Goal: Task Accomplishment & Management: Complete application form

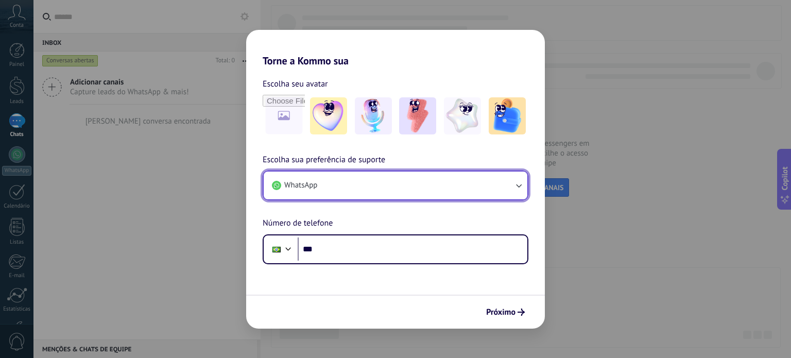
click at [354, 181] on button "WhatsApp" at bounding box center [396, 185] width 264 height 28
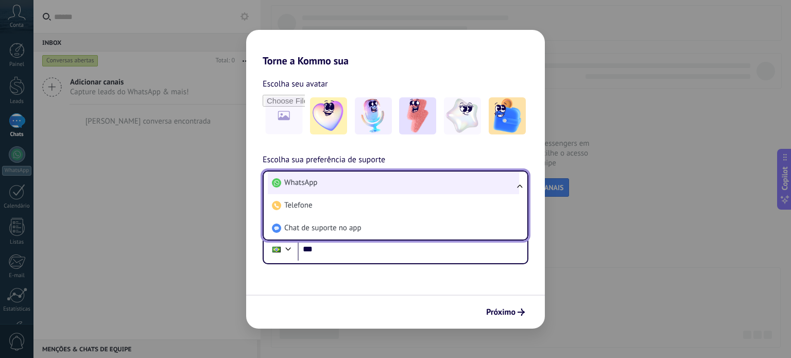
click at [354, 181] on li "WhatsApp" at bounding box center [393, 182] width 251 height 23
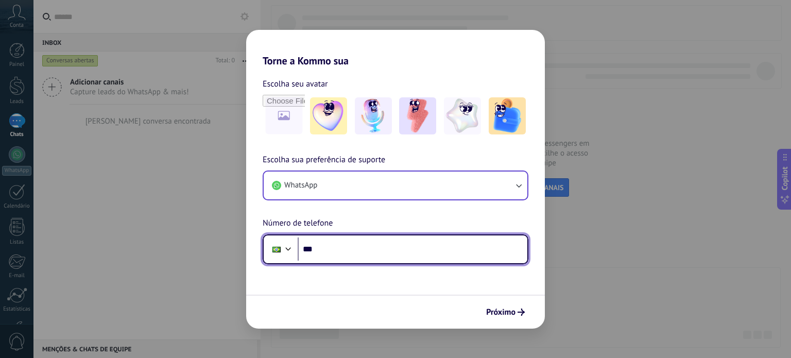
click at [336, 245] on input "***" at bounding box center [413, 249] width 230 height 24
paste input "**********"
click at [331, 253] on input "**********" at bounding box center [413, 249] width 230 height 24
type input "**********"
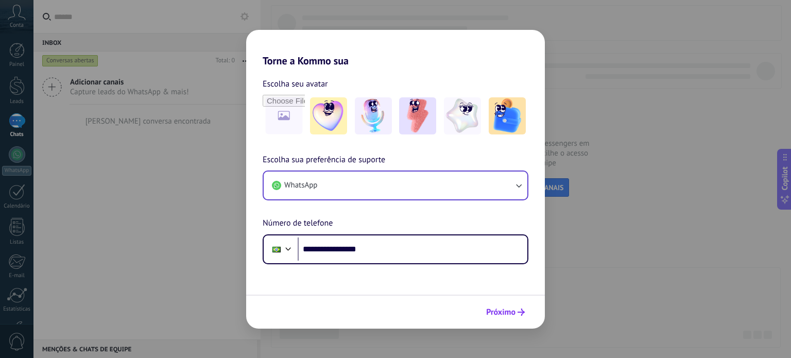
click at [499, 312] on span "Próximo" at bounding box center [500, 311] width 29 height 7
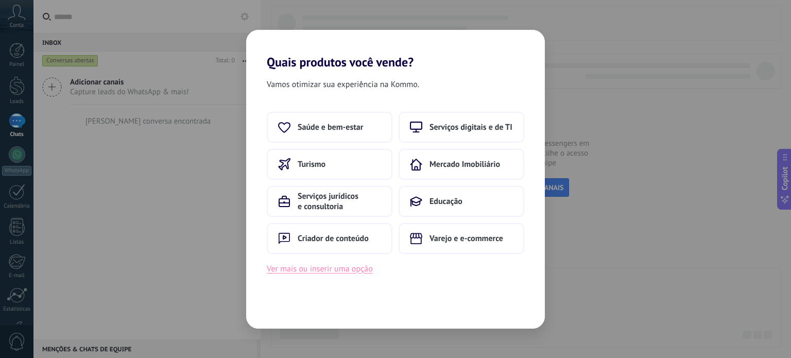
click at [362, 271] on button "Ver mais ou inserir uma opção" at bounding box center [320, 268] width 106 height 13
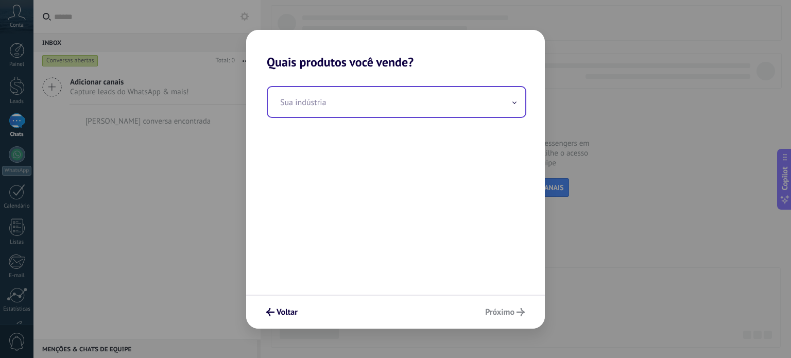
click at [370, 107] on input "text" at bounding box center [396, 102] width 257 height 30
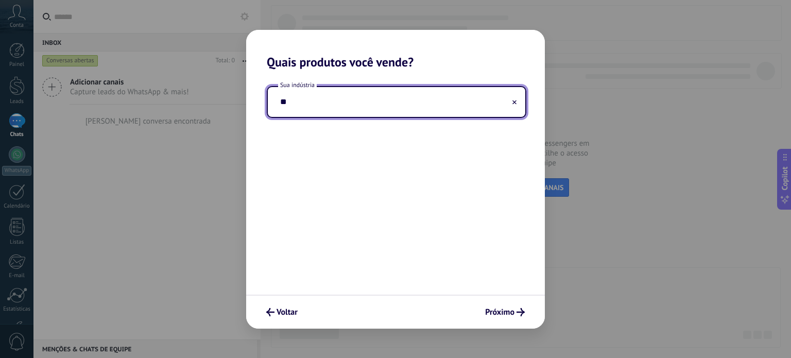
type input "*"
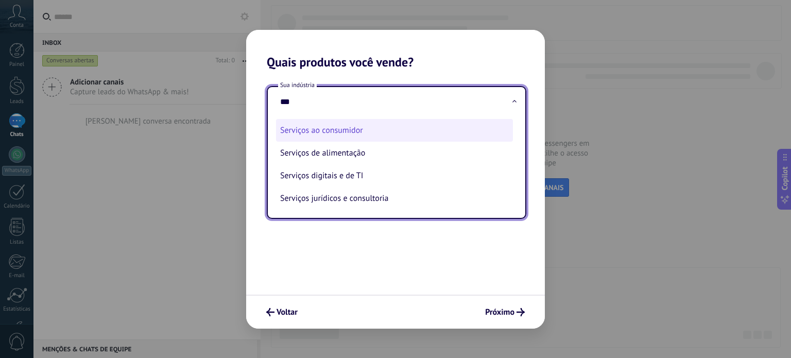
click at [353, 139] on li "Serviços ao consumidor" at bounding box center [394, 130] width 237 height 23
type input "**********"
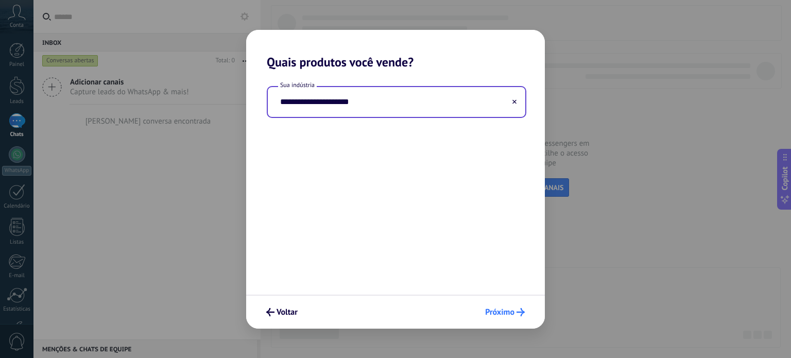
click at [491, 314] on span "Próximo" at bounding box center [499, 311] width 29 height 7
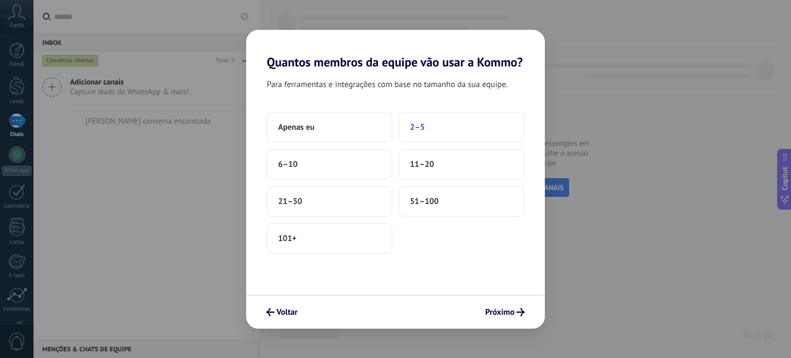
click at [446, 121] on button "2–5" at bounding box center [462, 127] width 126 height 31
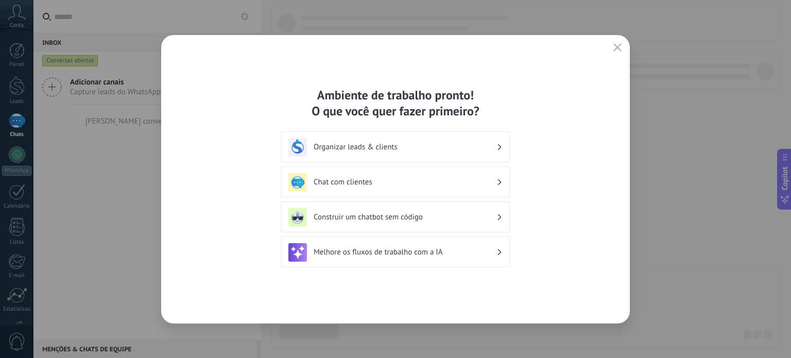
click at [416, 185] on h3 "Chat com clientes" at bounding box center [405, 182] width 183 height 10
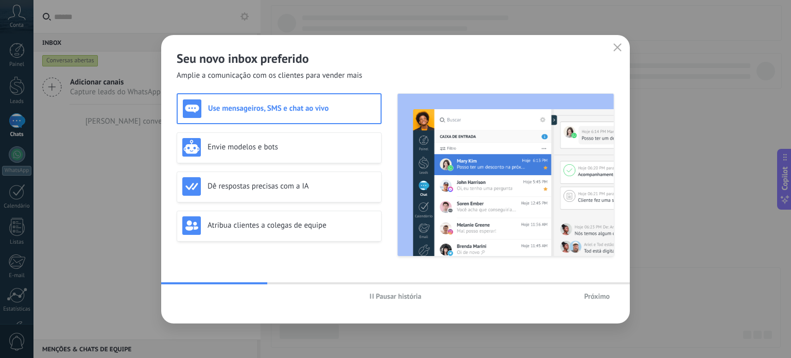
click at [585, 293] on span "Próximo" at bounding box center [597, 295] width 26 height 7
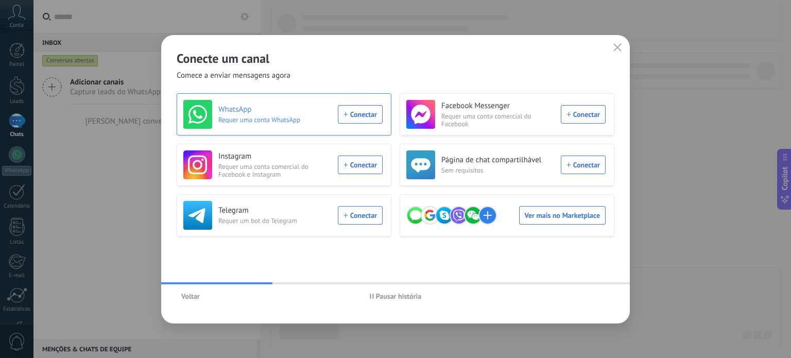
click at [356, 115] on div "WhatsApp Requer uma conta WhatsApp Conectar" at bounding box center [282, 114] width 199 height 29
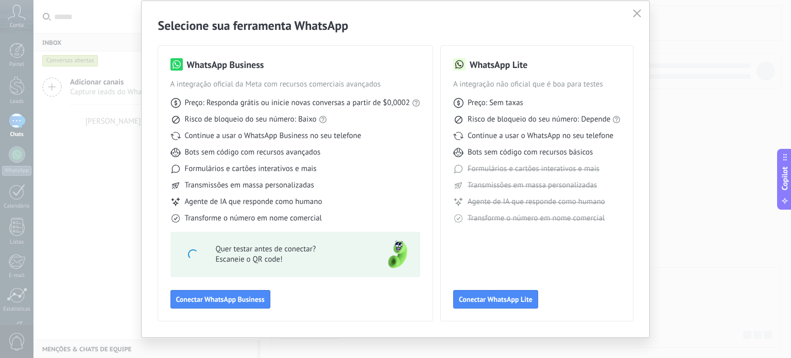
scroll to position [46, 0]
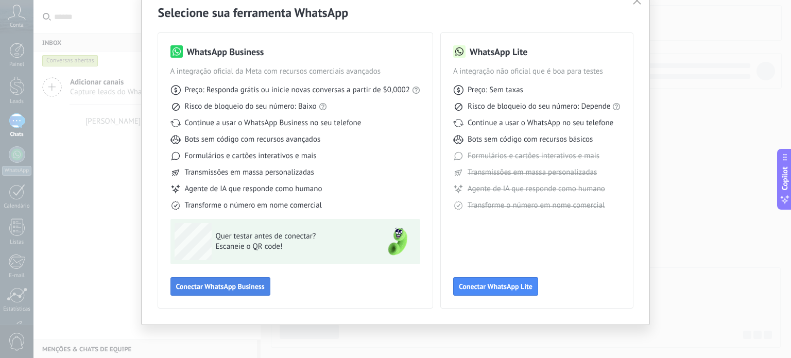
click at [224, 287] on span "Conectar WhatsApp Business" at bounding box center [220, 286] width 89 height 7
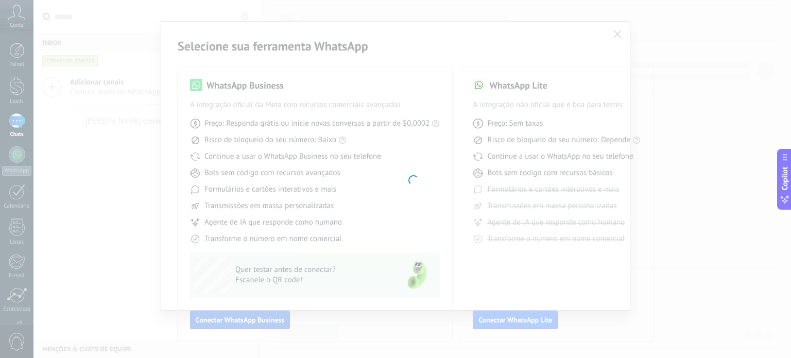
scroll to position [12, 0]
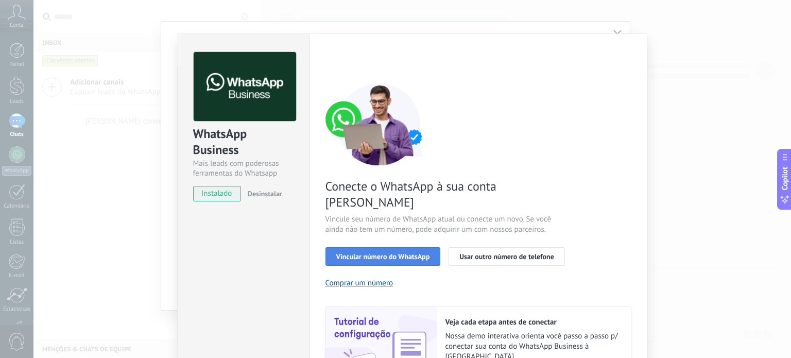
click at [365, 253] on span "Vincular número do WhatsApp" at bounding box center [383, 256] width 94 height 7
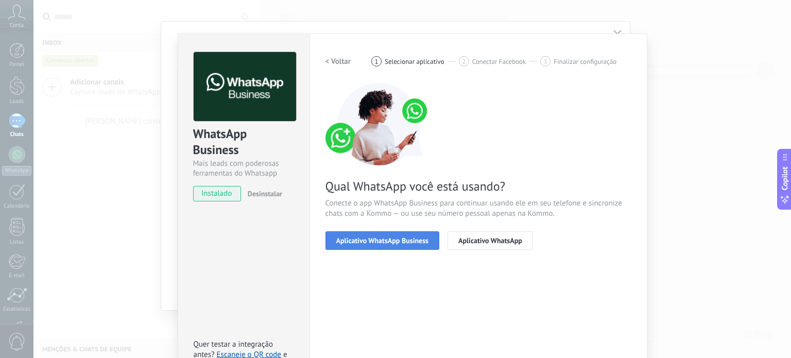
click at [382, 246] on button "Aplicativo WhatsApp Business" at bounding box center [382, 240] width 114 height 19
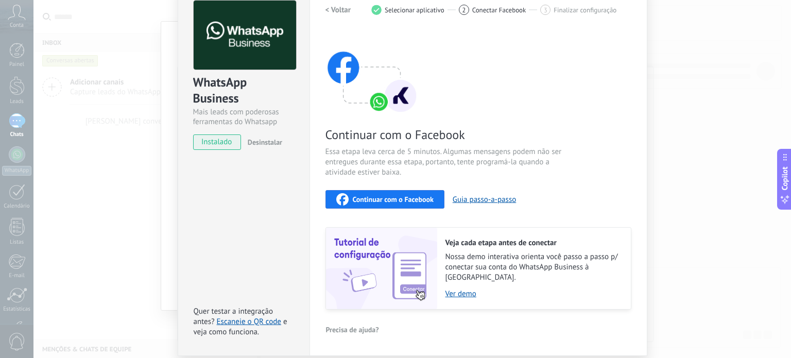
scroll to position [79, 0]
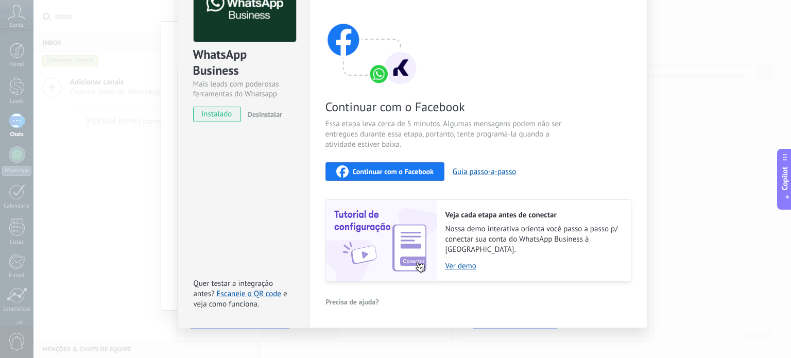
click at [349, 172] on div "Continuar com o Facebook" at bounding box center [384, 171] width 97 height 12
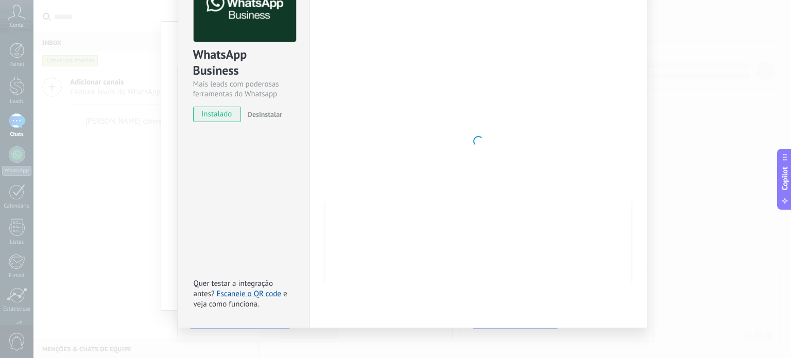
scroll to position [0, 0]
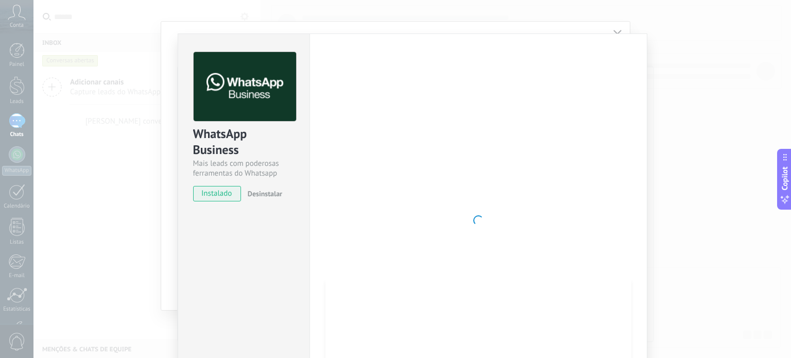
click at [522, 127] on div at bounding box center [478, 220] width 306 height 337
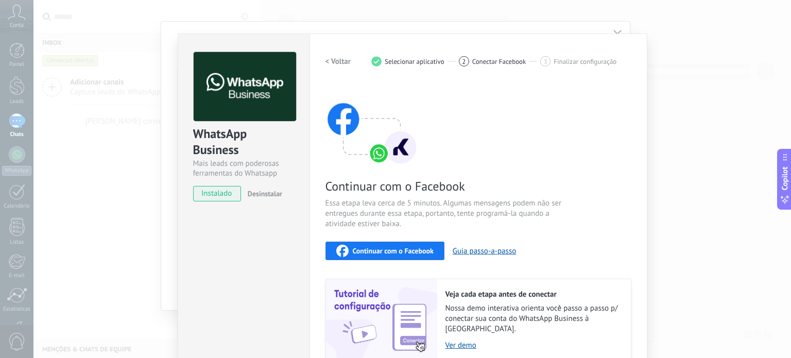
click at [397, 256] on div "Continuar com o Facebook" at bounding box center [384, 251] width 97 height 12
